Goal: Information Seeking & Learning: Learn about a topic

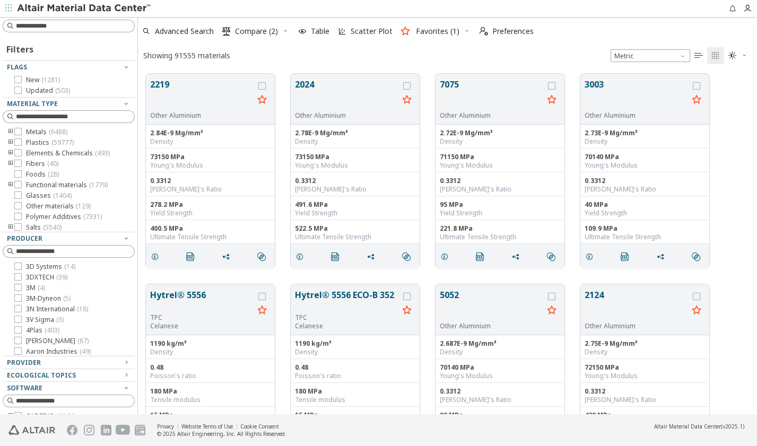
scroll to position [340, 611]
click at [64, 29] on input at bounding box center [75, 26] width 118 height 11
paste input "**********"
type input "**********"
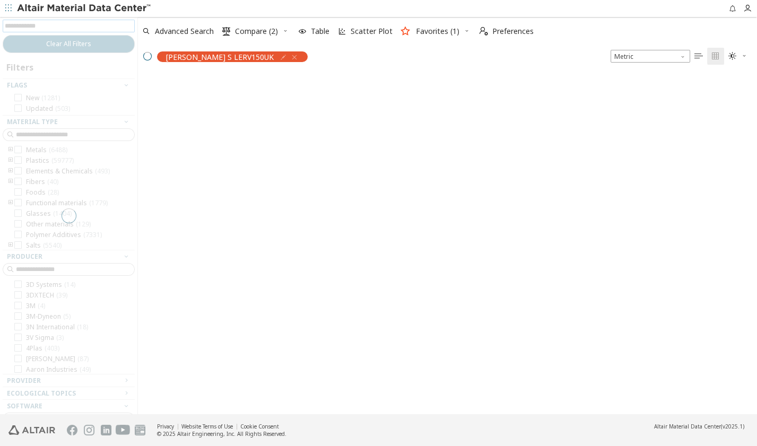
scroll to position [8, 7]
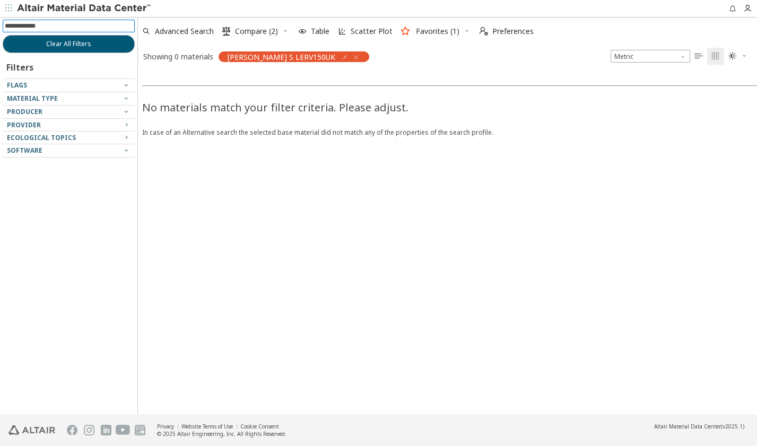
click at [352, 58] on icon "button" at bounding box center [356, 57] width 8 height 8
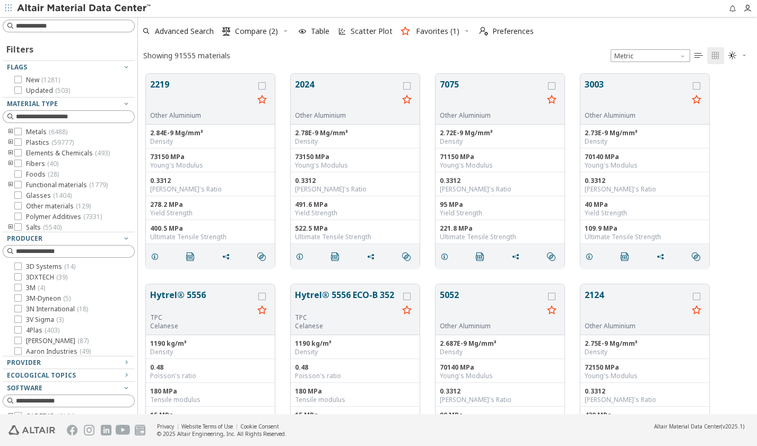
scroll to position [340, 611]
click at [10, 141] on icon "toogle group" at bounding box center [10, 142] width 7 height 8
click at [25, 152] on icon "toogle group" at bounding box center [26, 153] width 7 height 8
click at [32, 150] on icon at bounding box center [33, 152] width 7 height 7
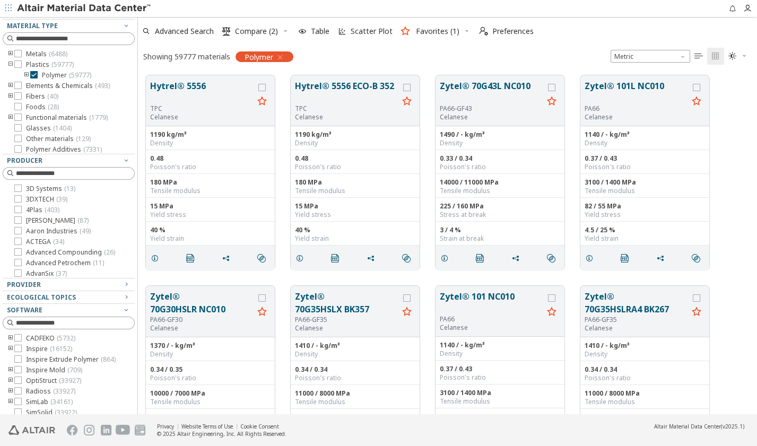
scroll to position [122, 0]
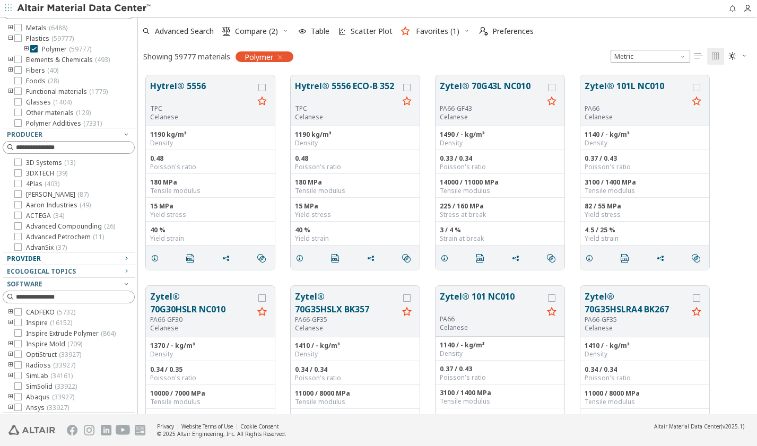
click at [122, 258] on icon "button" at bounding box center [126, 258] width 8 height 8
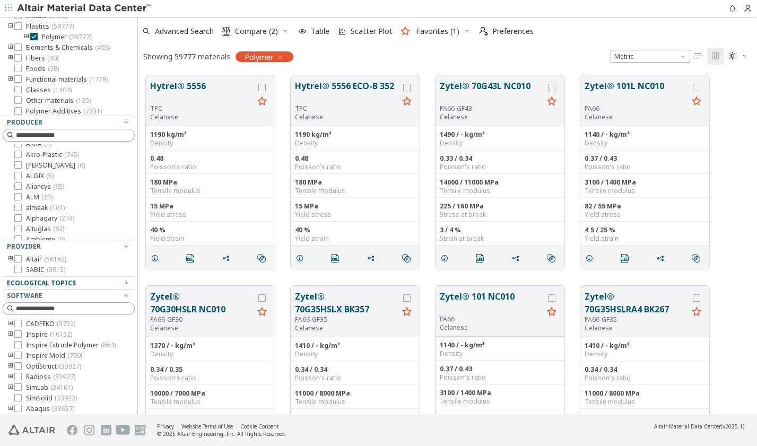
scroll to position [146, 0]
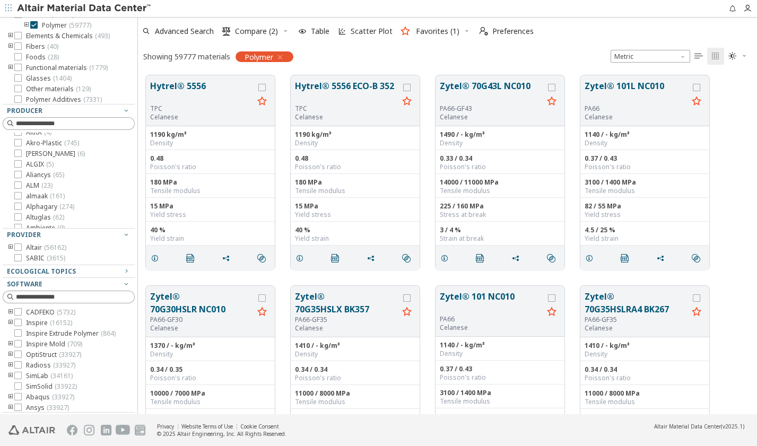
click at [10, 245] on icon "toogle group" at bounding box center [10, 247] width 7 height 8
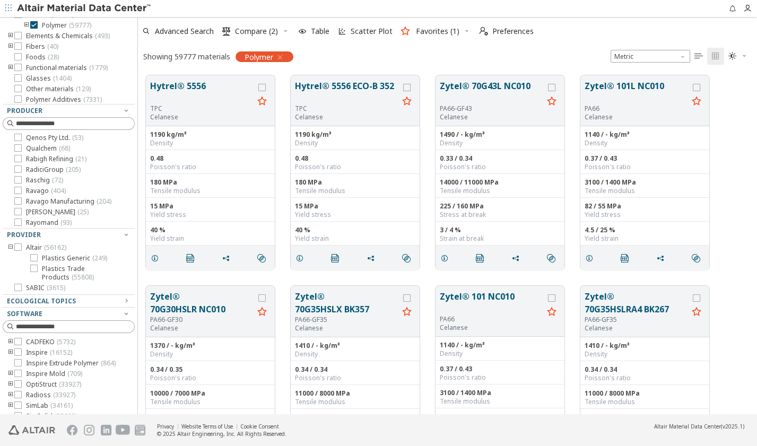
scroll to position [3614, 0]
click at [20, 153] on icon at bounding box center [17, 148] width 7 height 7
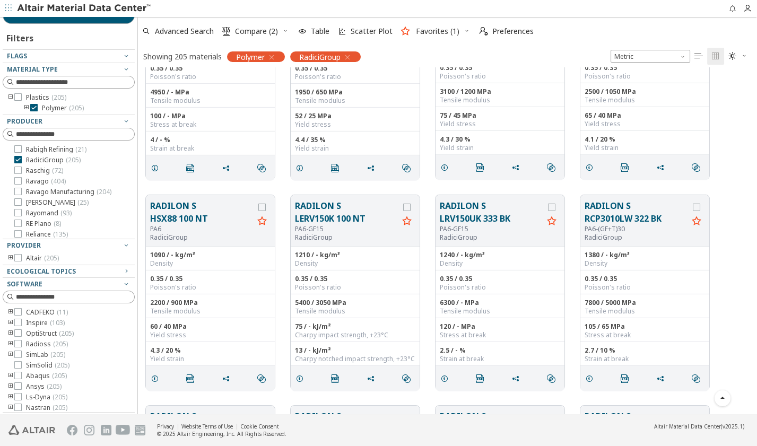
scroll to position [7085, 0]
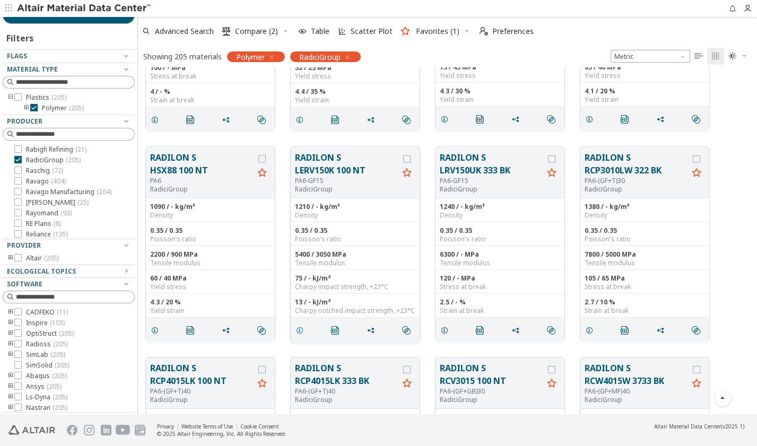
click at [299, 331] on icon "grid" at bounding box center [299, 330] width 8 height 8
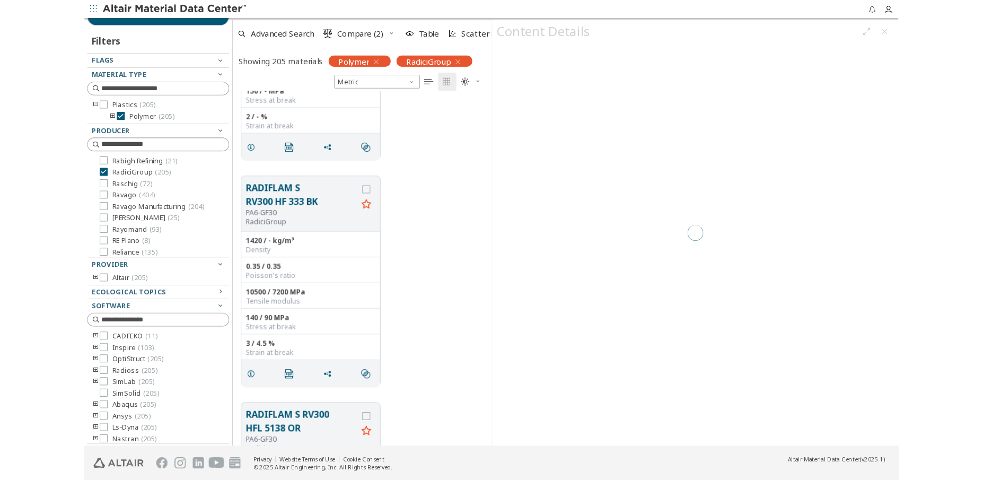
scroll to position [8, 7]
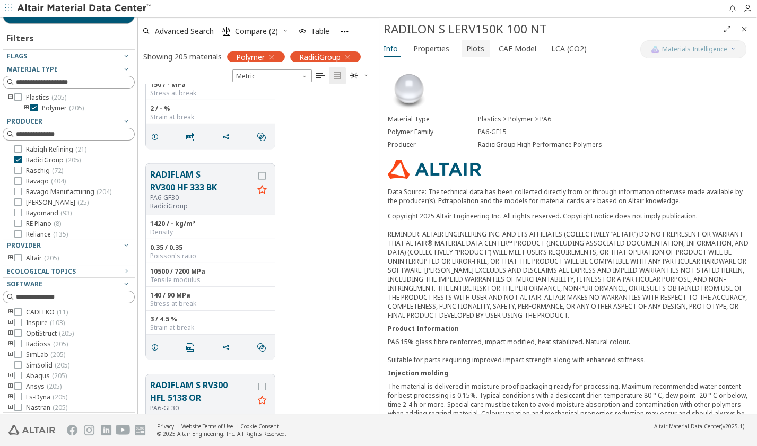
click at [478, 49] on span "Plots" at bounding box center [475, 48] width 18 height 17
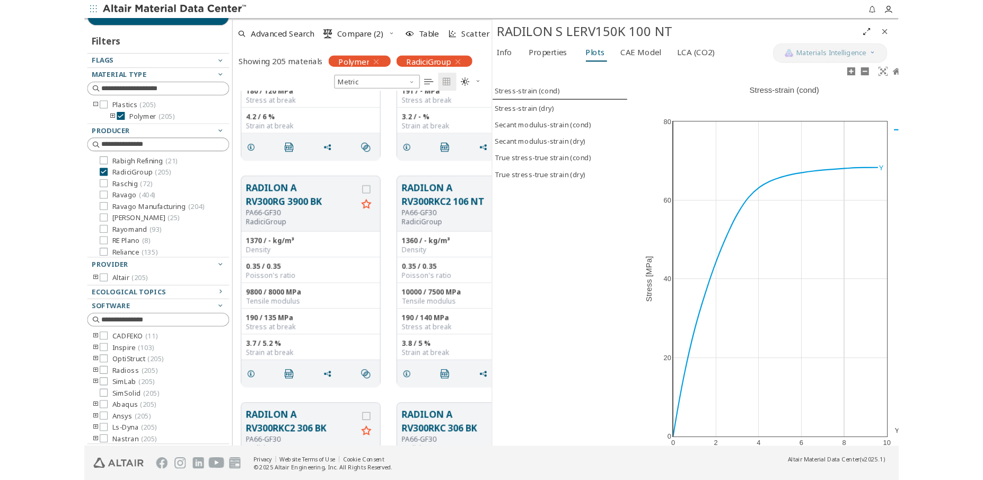
scroll to position [357, 346]
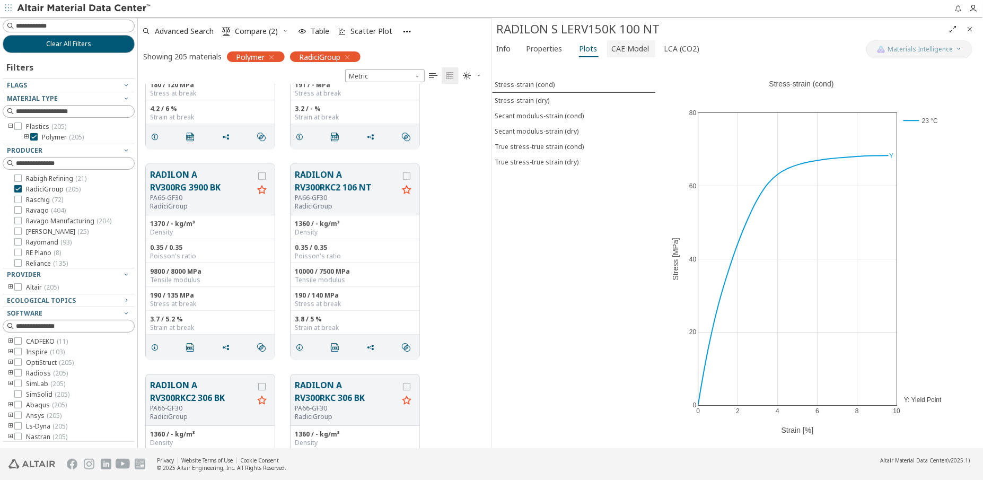
click at [629, 49] on span "CAE Model" at bounding box center [630, 48] width 38 height 17
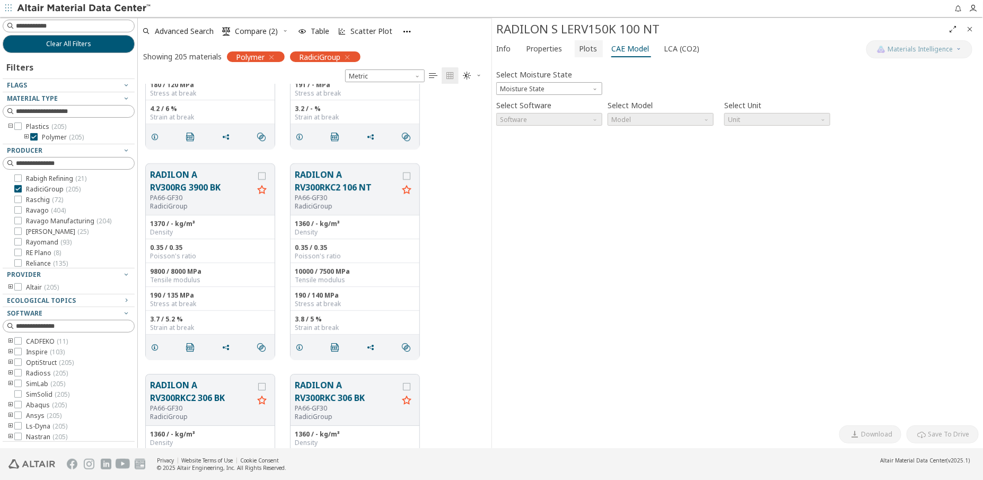
click at [585, 49] on span "Plots" at bounding box center [588, 48] width 18 height 17
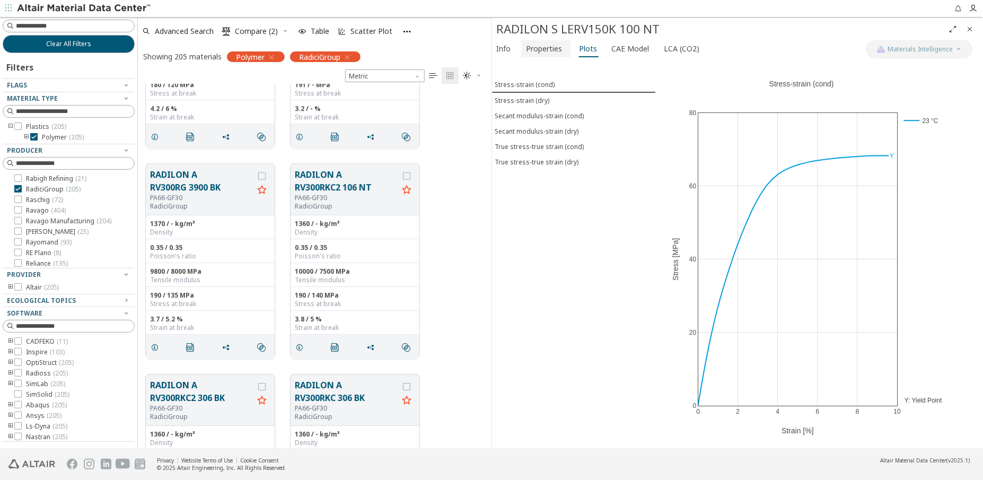
click at [558, 50] on span "Properties" at bounding box center [544, 48] width 36 height 17
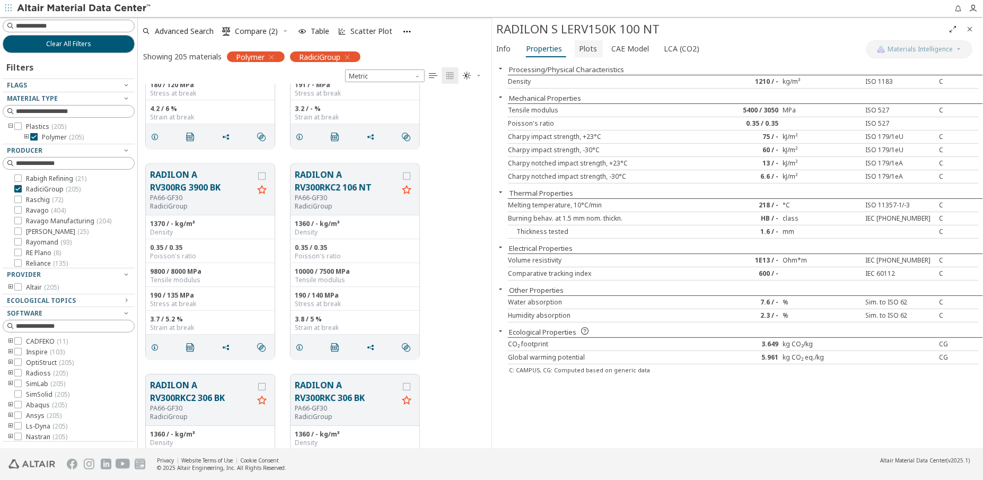
click at [590, 49] on span "Plots" at bounding box center [588, 48] width 18 height 17
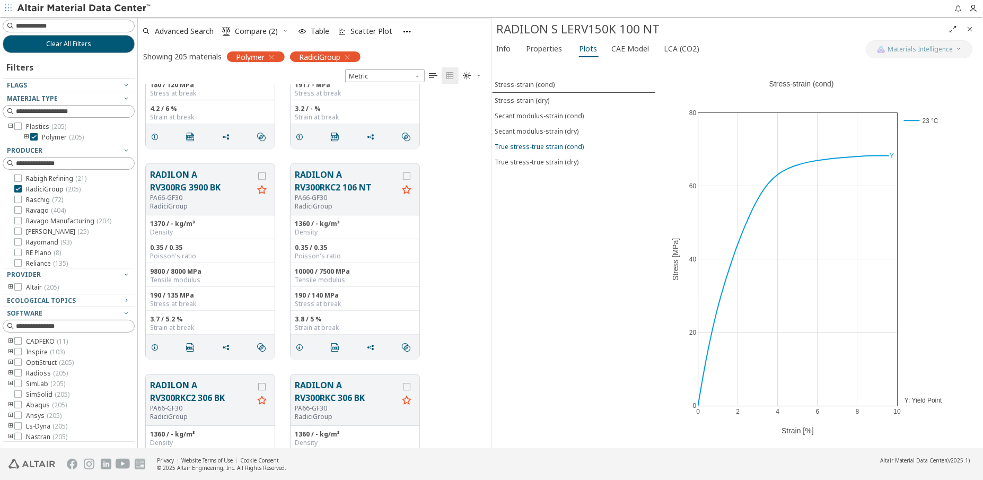
click at [560, 146] on div "True stress-true strain (cond)" at bounding box center [539, 146] width 89 height 9
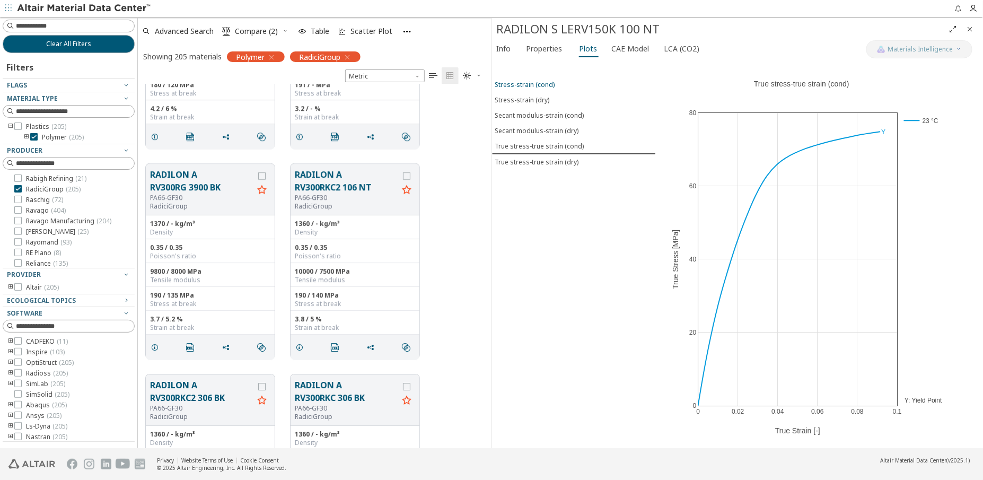
click at [545, 83] on div "Stress-strain (cond)" at bounding box center [525, 84] width 60 height 9
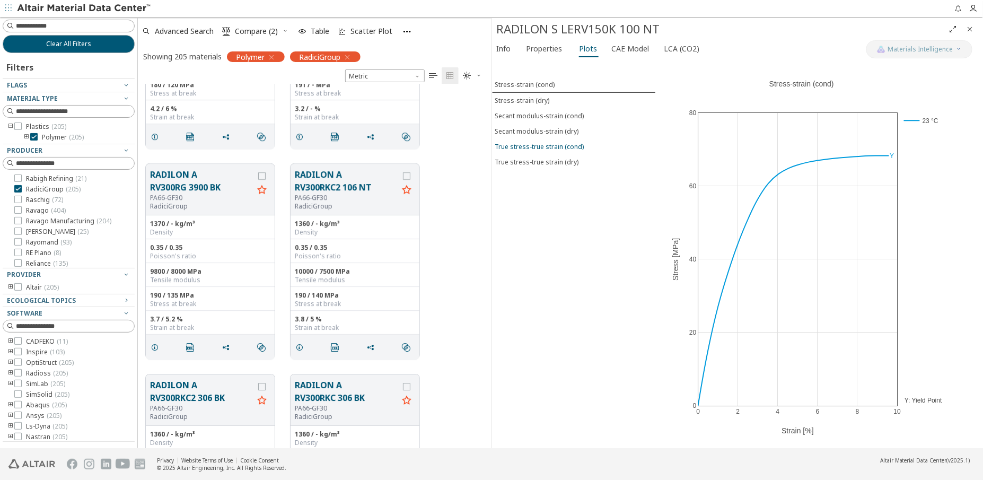
click at [548, 144] on div "True stress-true strain (cond)" at bounding box center [539, 146] width 89 height 9
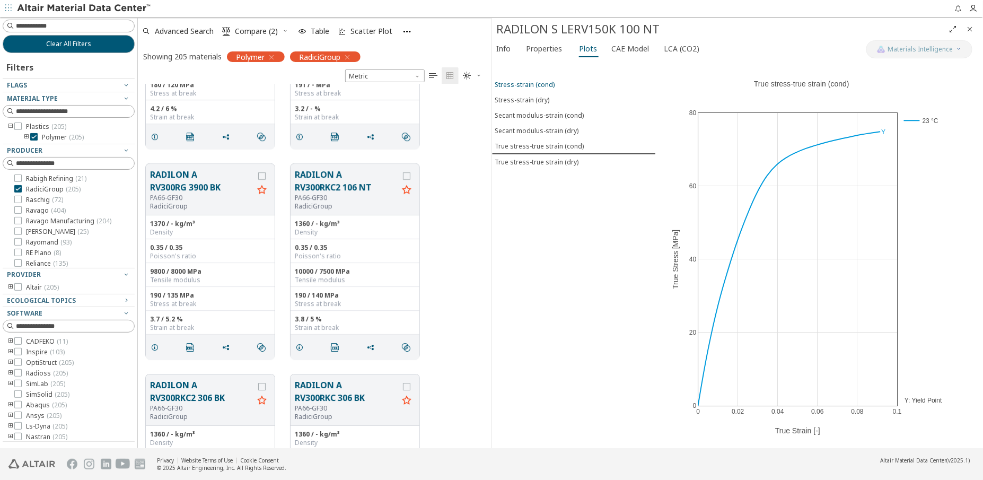
click at [537, 83] on div "Stress-strain (cond)" at bounding box center [525, 84] width 60 height 9
